Goal: Information Seeking & Learning: Learn about a topic

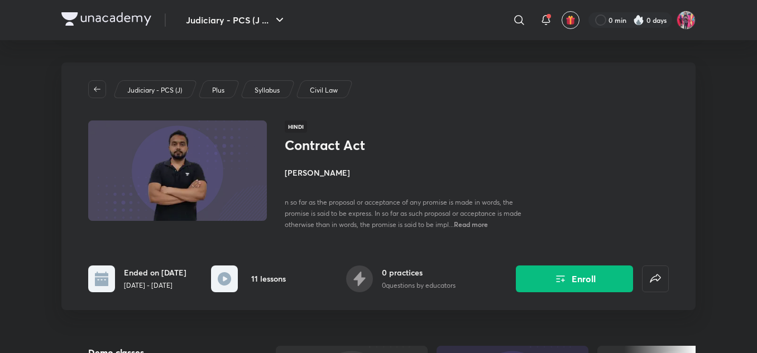
click at [129, 20] on img at bounding box center [106, 18] width 90 height 13
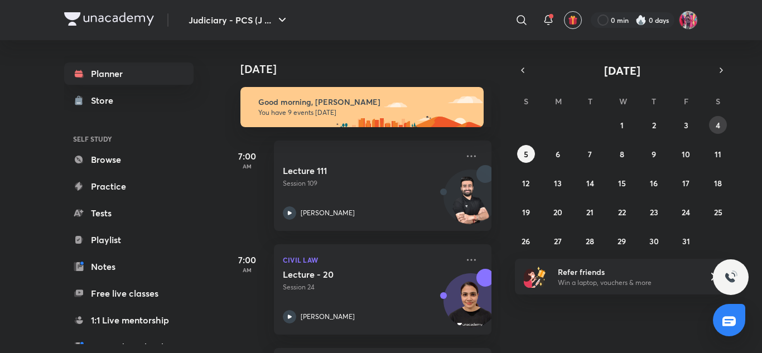
click at [716, 128] on abbr "4" at bounding box center [718, 125] width 4 height 11
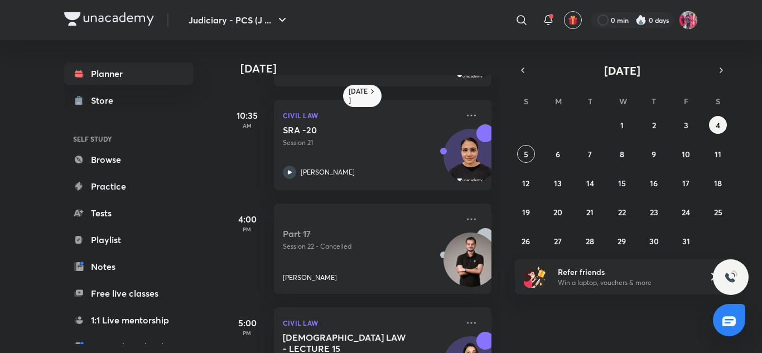
scroll to position [613, 0]
click at [688, 126] on abbr "3" at bounding box center [686, 125] width 4 height 11
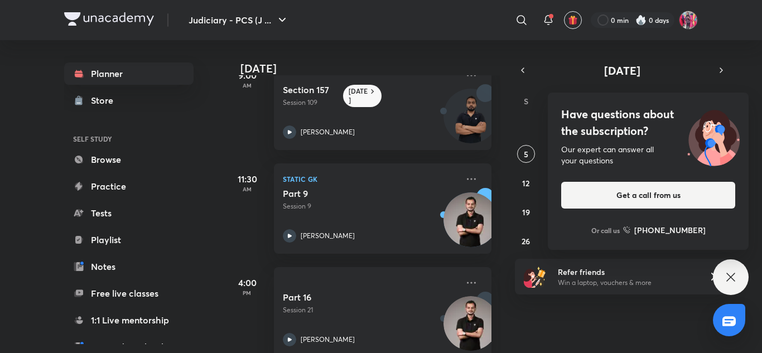
scroll to position [445, 0]
click at [344, 227] on div "Part 9 Session 9 [PERSON_NAME]" at bounding box center [370, 214] width 175 height 55
